Goal: Information Seeking & Learning: Check status

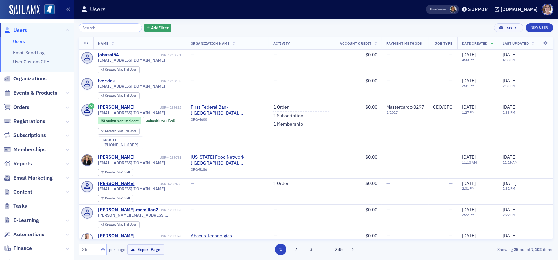
click at [23, 29] on span "Users" at bounding box center [20, 30] width 14 height 7
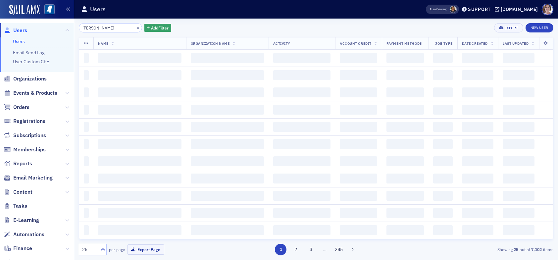
type input "[PERSON_NAME]"
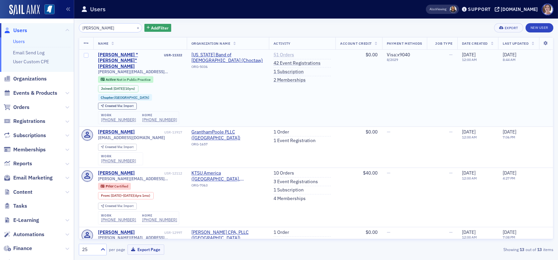
click at [276, 54] on link "51 Orders" at bounding box center [283, 55] width 21 height 6
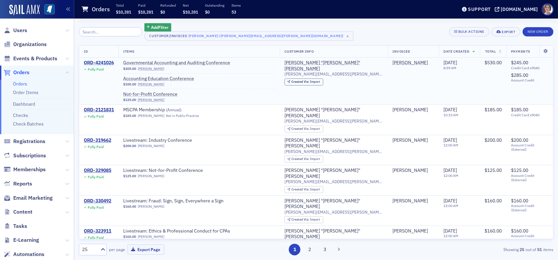
click at [102, 61] on div "ORD-4241026" at bounding box center [99, 63] width 30 height 6
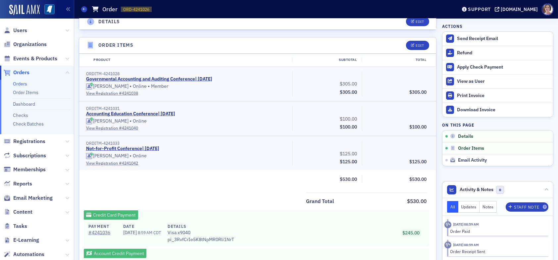
scroll to position [232, 0]
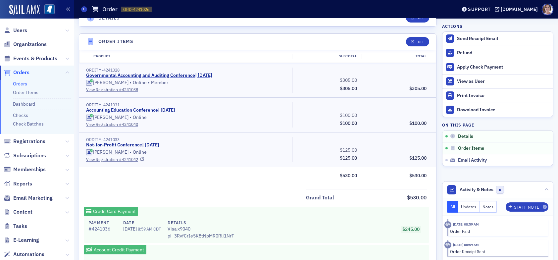
click at [135, 144] on link "Not-for-Profit Conference | [DATE]" at bounding box center [122, 145] width 73 height 6
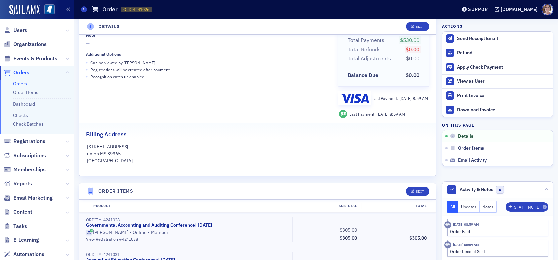
scroll to position [0, 0]
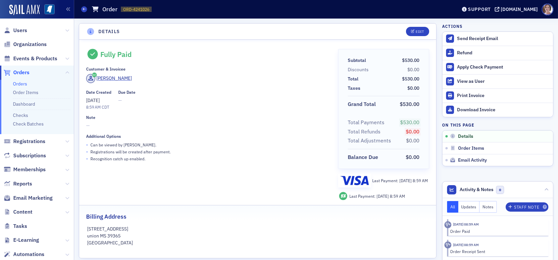
click at [17, 25] on span "Users" at bounding box center [37, 30] width 74 height 14
click at [18, 31] on span "Users" at bounding box center [20, 30] width 14 height 7
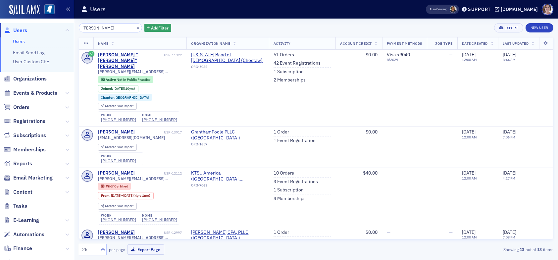
drag, startPoint x: 101, startPoint y: 26, endPoint x: 49, endPoint y: 28, distance: 52.0
click at [50, 28] on div "Users Users Email Send Log User Custom CPE Organizations Events & Products Orde…" at bounding box center [279, 130] width 558 height 260
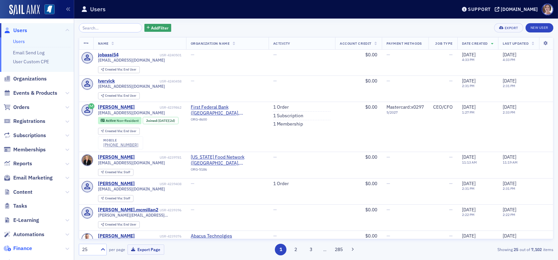
click at [27, 248] on span "Finance" at bounding box center [22, 248] width 19 height 7
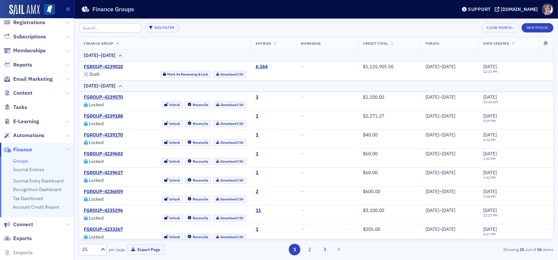
scroll to position [66, 0]
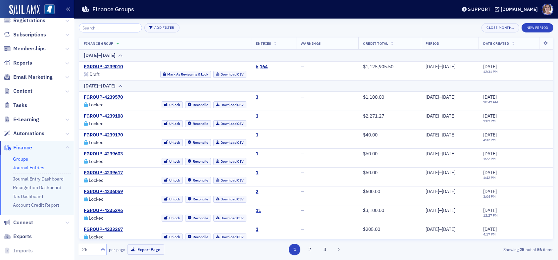
click at [34, 166] on link "Journal Entries" at bounding box center [28, 168] width 31 height 6
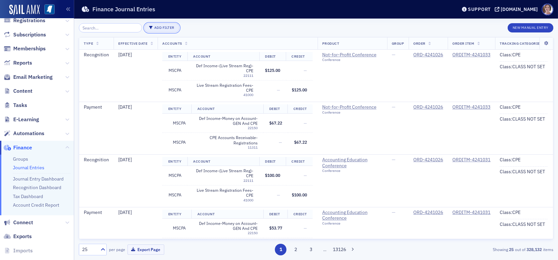
click at [161, 25] on button "Add Filter" at bounding box center [161, 27] width 35 height 9
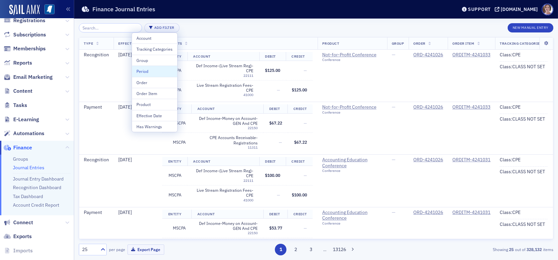
click at [147, 71] on div "Period" at bounding box center [154, 71] width 36 height 6
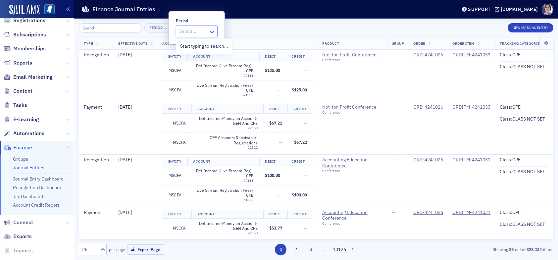
click at [212, 31] on icon at bounding box center [212, 31] width 7 height 7
click at [243, 25] on div "Period … × New Manual Entry" at bounding box center [316, 27] width 474 height 9
click at [169, 28] on span "×" at bounding box center [172, 28] width 6 height 6
click at [151, 28] on button "Add Filter" at bounding box center [161, 27] width 35 height 9
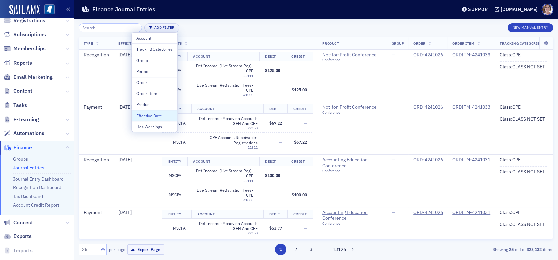
click at [154, 117] on div "Effective Date" at bounding box center [154, 116] width 36 height 6
select select "7"
select select "2025"
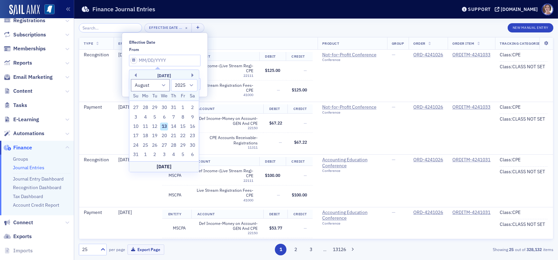
click at [225, 31] on div "Effective Date … × New Manual Entry" at bounding box center [316, 27] width 474 height 9
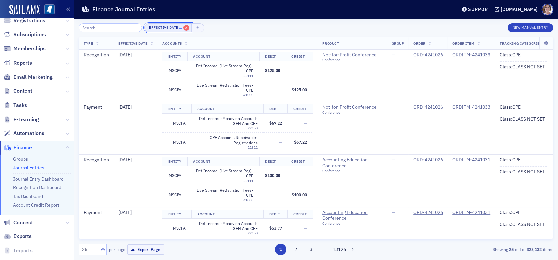
click at [183, 28] on span "×" at bounding box center [186, 28] width 6 height 6
click at [155, 27] on button "Add Filter" at bounding box center [161, 27] width 35 height 9
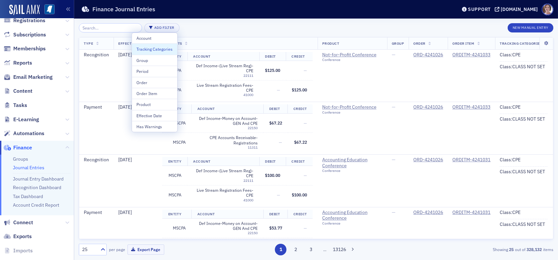
click at [154, 49] on div "Tracking Categories" at bounding box center [154, 49] width 36 height 6
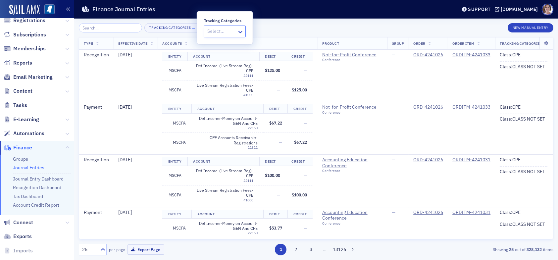
click at [212, 31] on div at bounding box center [222, 31] width 30 height 8
click at [276, 26] on div "Tracking Categories … × New Manual Entry" at bounding box center [316, 27] width 474 height 9
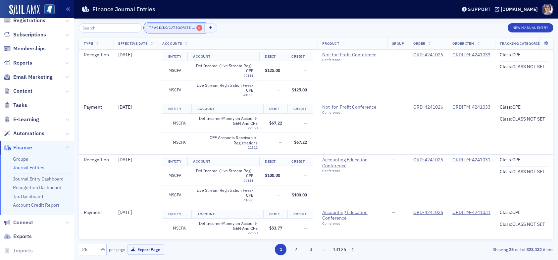
click at [196, 28] on span "×" at bounding box center [199, 28] width 6 height 6
click at [154, 27] on button "Add Filter" at bounding box center [161, 27] width 35 height 9
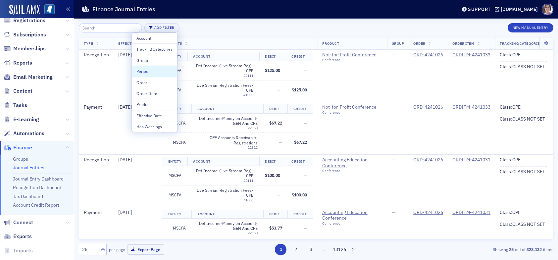
click at [144, 73] on div "Period" at bounding box center [154, 71] width 36 height 6
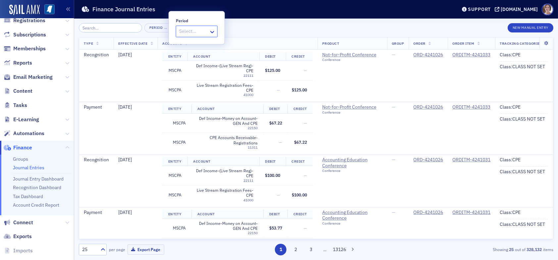
click at [192, 29] on div at bounding box center [193, 31] width 30 height 8
type input "J"
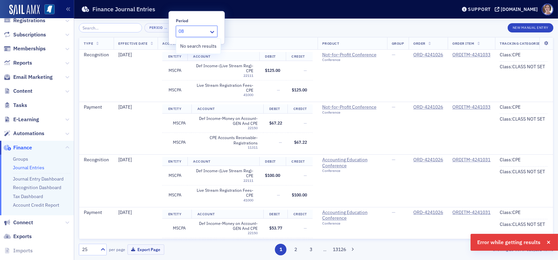
type input "0"
click at [212, 31] on icon at bounding box center [212, 31] width 7 height 7
click at [250, 26] on div "Period … × New Manual Entry" at bounding box center [316, 27] width 474 height 9
click at [169, 28] on span "×" at bounding box center [172, 28] width 6 height 6
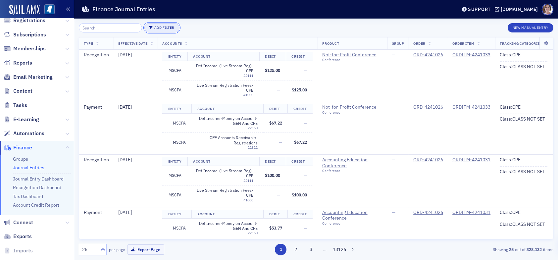
click at [160, 28] on button "Add Filter" at bounding box center [161, 27] width 35 height 9
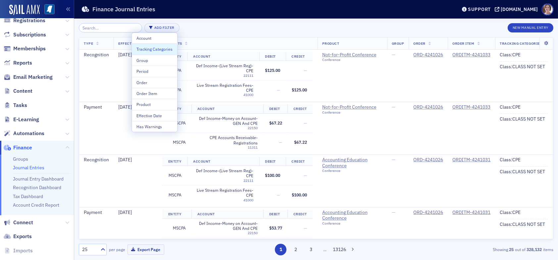
click at [161, 49] on div "Tracking Categories" at bounding box center [154, 49] width 36 height 6
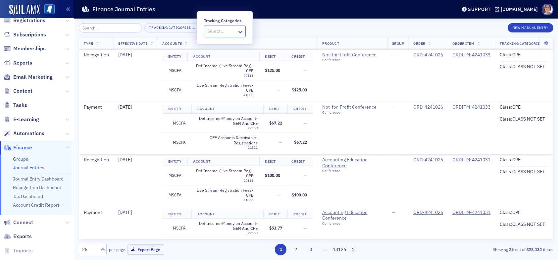
click at [226, 30] on div at bounding box center [222, 31] width 30 height 8
drag, startPoint x: 281, startPoint y: 22, endPoint x: 210, endPoint y: 29, distance: 71.5
click at [281, 23] on div "Tracking Categories … × New Manual Entry Type Effective Date Accounts Product G…" at bounding box center [316, 139] width 474 height 241
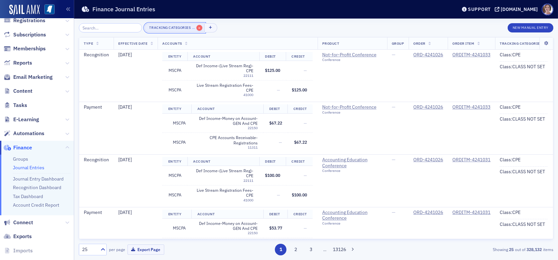
click at [196, 28] on span "×" at bounding box center [199, 28] width 6 height 6
click at [155, 26] on button "Add Filter" at bounding box center [161, 27] width 35 height 9
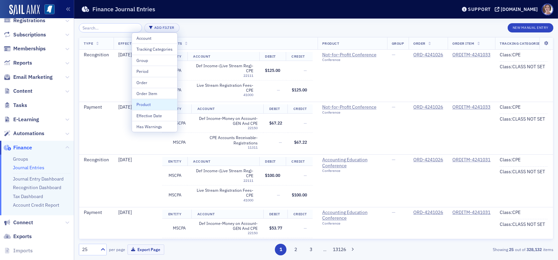
click at [143, 103] on div "Product" at bounding box center [154, 104] width 36 height 6
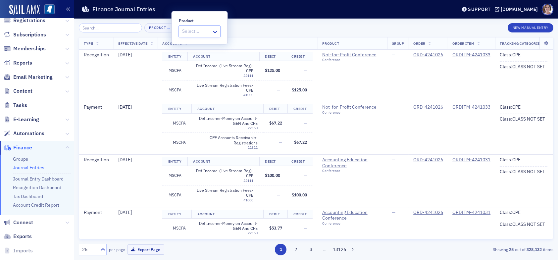
click at [197, 27] on div at bounding box center [196, 31] width 30 height 8
drag, startPoint x: 258, startPoint y: 19, endPoint x: 244, endPoint y: 23, distance: 14.1
click at [258, 19] on main "Finance Journal Entries Support [DOMAIN_NAME] Product … × New Manual Entry Type…" at bounding box center [316, 130] width 484 height 260
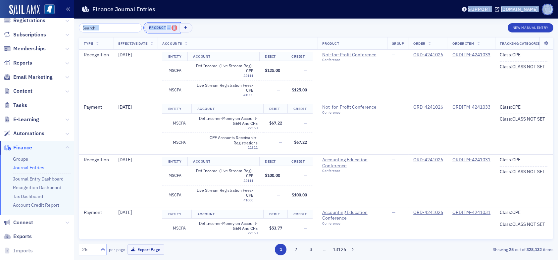
click at [172, 29] on span "×" at bounding box center [175, 28] width 6 height 6
click at [42, 179] on link "Journal Entry Dashboard" at bounding box center [38, 179] width 51 height 6
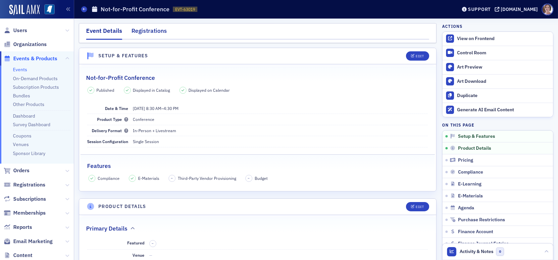
click at [146, 29] on div "Registrations" at bounding box center [148, 32] width 35 height 12
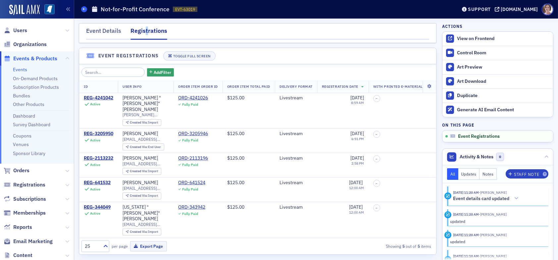
click at [84, 10] on icon at bounding box center [84, 9] width 3 height 3
